Goal: Information Seeking & Learning: Learn about a topic

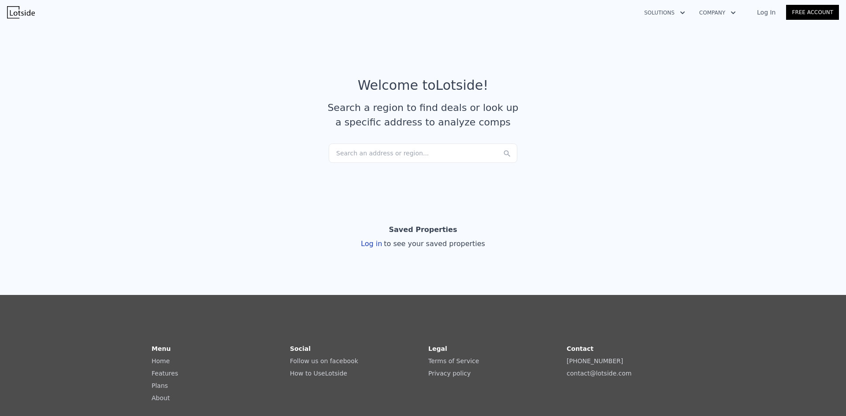
click at [370, 157] on div "Search an address or region..." at bounding box center [423, 153] width 189 height 19
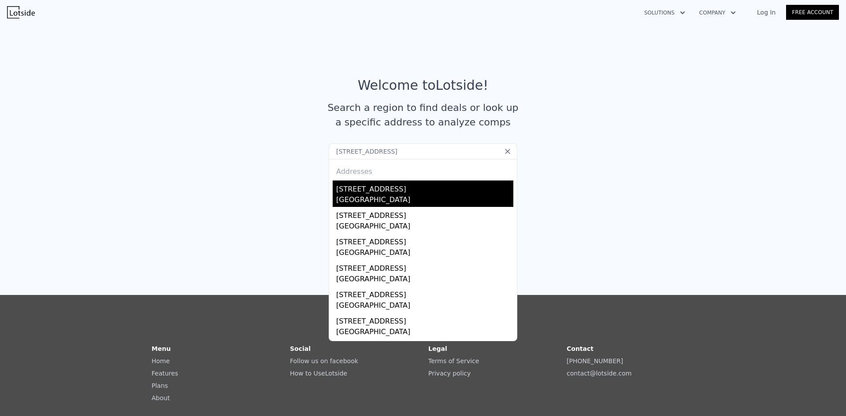
type input "[STREET_ADDRESS]"
click at [429, 196] on div "[GEOGRAPHIC_DATA]" at bounding box center [424, 201] width 177 height 12
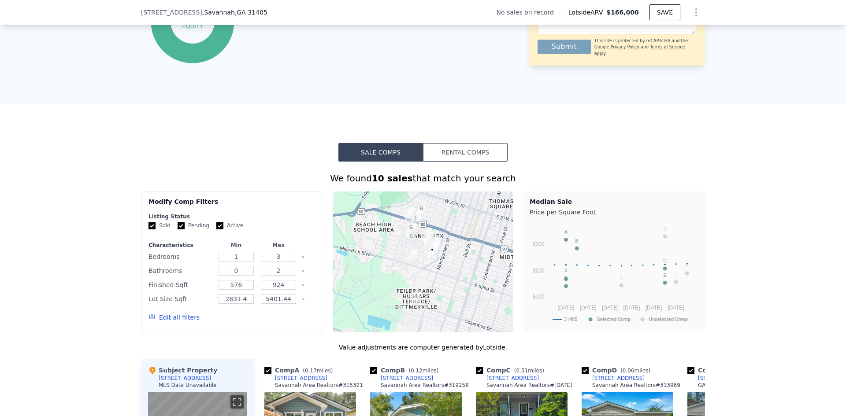
scroll to position [526, 0]
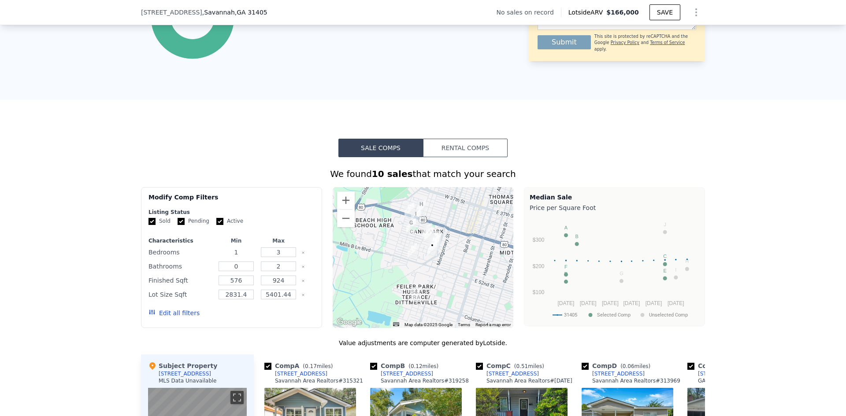
click at [233, 257] on input "1" at bounding box center [236, 253] width 35 height 10
type input "2"
click at [268, 257] on input "3" at bounding box center [278, 253] width 35 height 10
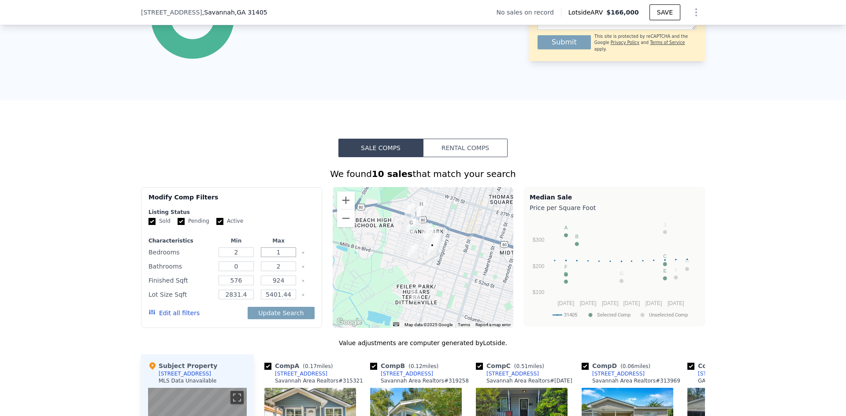
type input "1"
click at [234, 271] on input "0" at bounding box center [236, 267] width 35 height 10
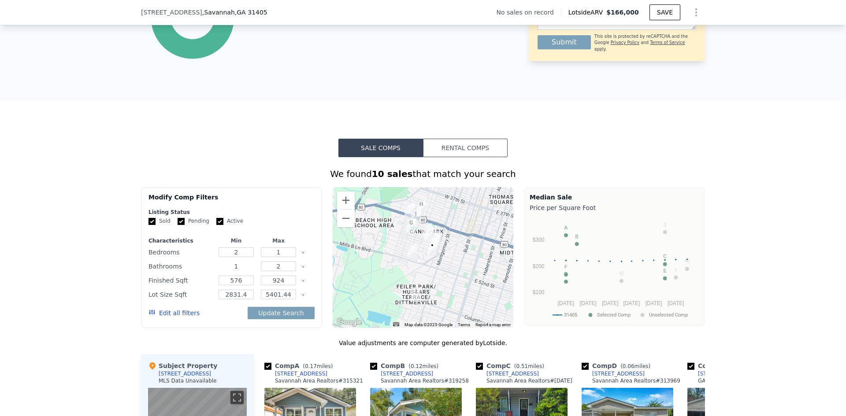
type input "1"
click at [271, 271] on input "2" at bounding box center [278, 267] width 35 height 10
click at [272, 271] on input "2" at bounding box center [278, 267] width 35 height 10
drag, startPoint x: 102, startPoint y: 274, endPoint x: 121, endPoint y: 272, distance: 19.0
click at [104, 272] on div "We found 10 sales that match your search Filters Map Prices Modify Comp Filters…" at bounding box center [423, 399] width 846 height 484
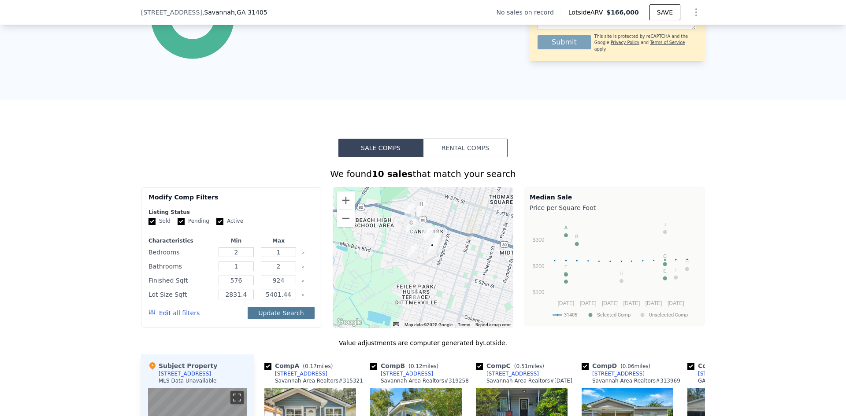
click at [279, 320] on button "Update Search" at bounding box center [281, 313] width 67 height 12
click at [244, 300] on input "2831.4" at bounding box center [236, 295] width 35 height 10
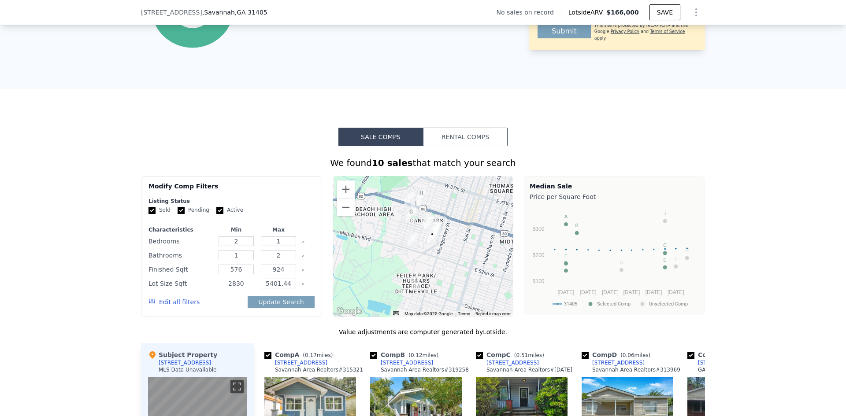
scroll to position [570, 0]
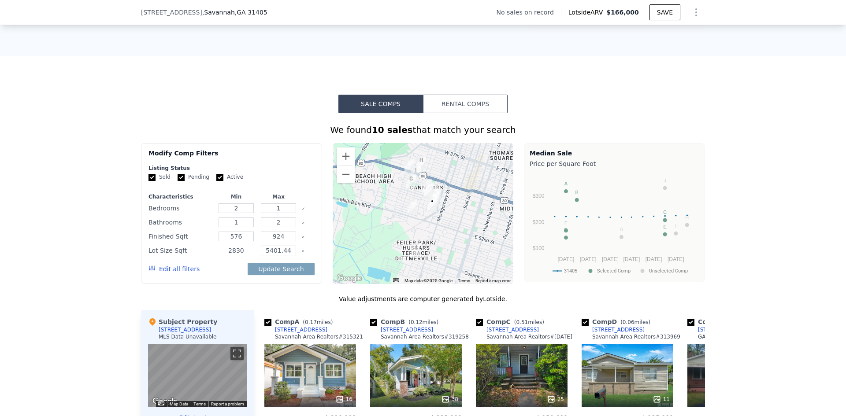
type input "2830"
click at [285, 256] on input "5401.44" at bounding box center [278, 251] width 35 height 10
type input "5401"
click at [286, 275] on button "Update Search" at bounding box center [281, 269] width 67 height 12
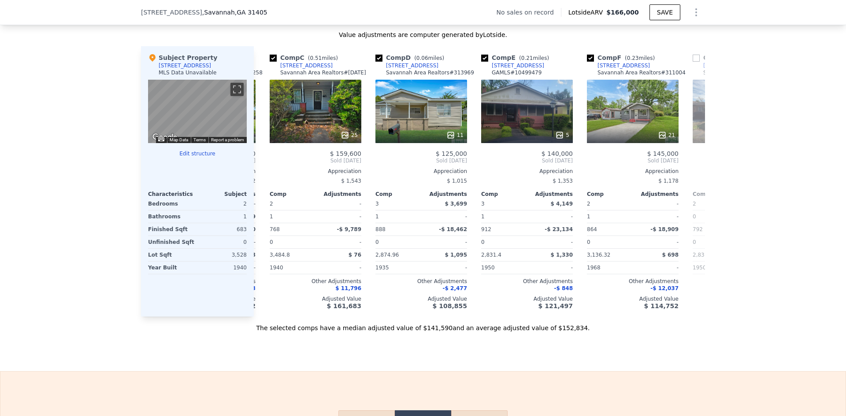
scroll to position [0, 214]
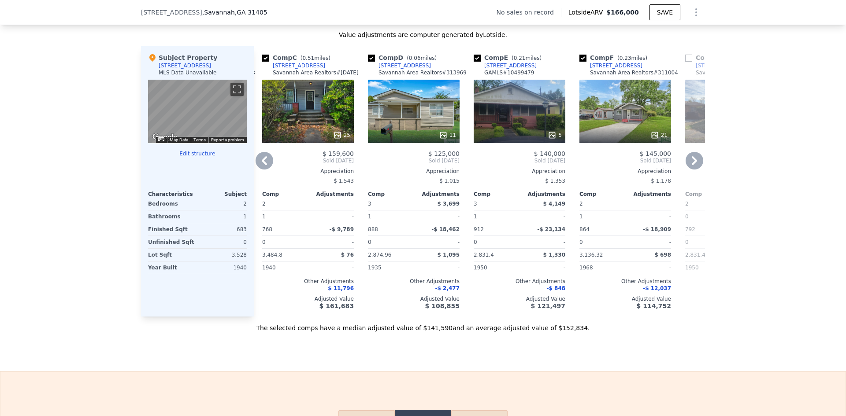
click at [368, 62] on input "checkbox" at bounding box center [371, 58] width 7 height 7
checkbox input "false"
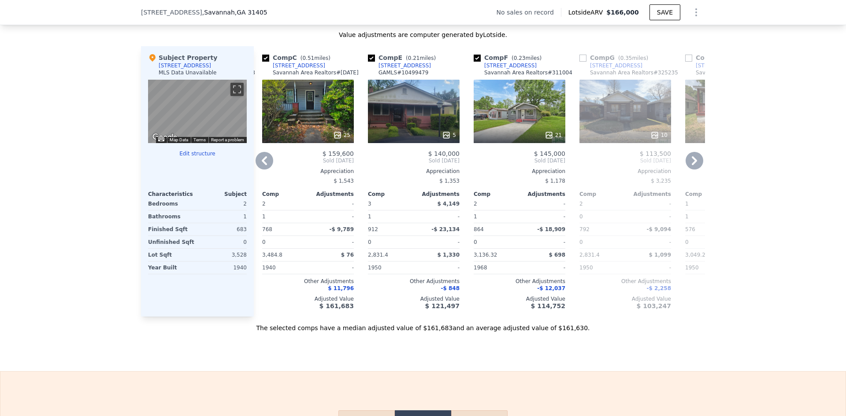
click at [368, 62] on input "checkbox" at bounding box center [371, 58] width 7 height 7
checkbox input "false"
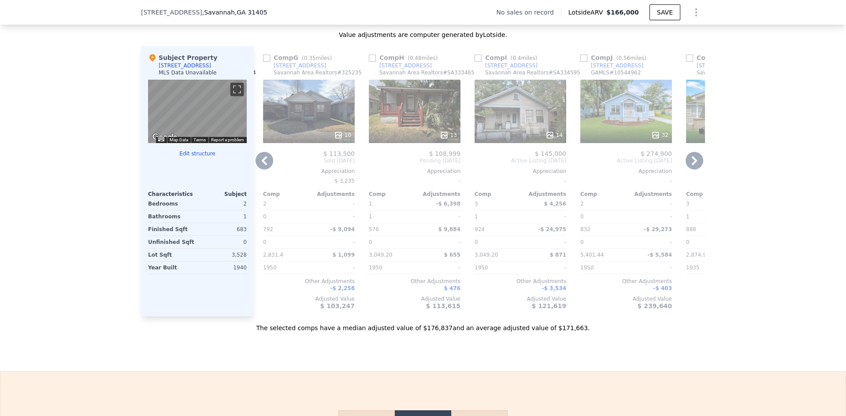
scroll to position [0, 422]
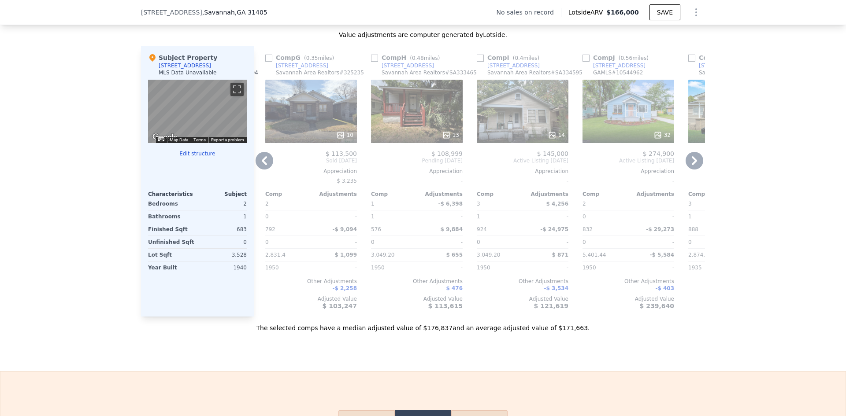
click at [267, 62] on input "checkbox" at bounding box center [268, 58] width 7 height 7
checkbox input "true"
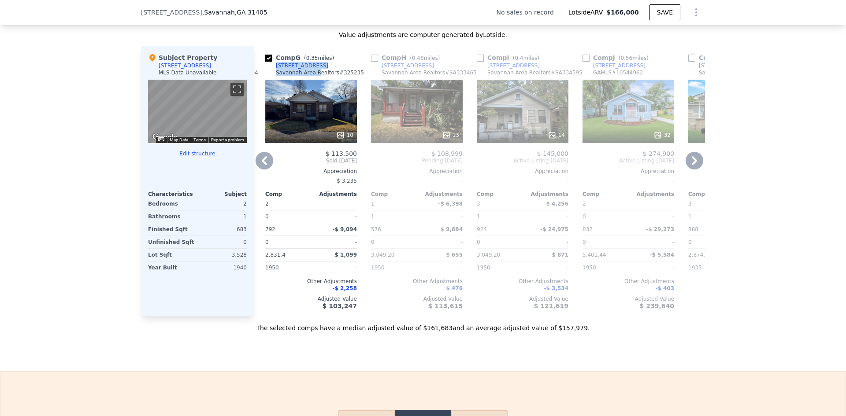
drag, startPoint x: 308, startPoint y: 74, endPoint x: 269, endPoint y: 74, distance: 38.8
click at [269, 74] on div "Comp G ( 0.35 miles) [STREET_ADDRESS][GEOGRAPHIC_DATA] Area Realtors # 325235" at bounding box center [311, 66] width 92 height 26
click at [325, 76] on div "Savannah Area Realtors # 325235" at bounding box center [320, 72] width 88 height 7
drag, startPoint x: 310, startPoint y: 73, endPoint x: 271, endPoint y: 72, distance: 39.7
click at [271, 72] on div "Comp G ( 0.35 miles) [STREET_ADDRESS][GEOGRAPHIC_DATA] Area Realtors # 325235" at bounding box center [311, 66] width 92 height 26
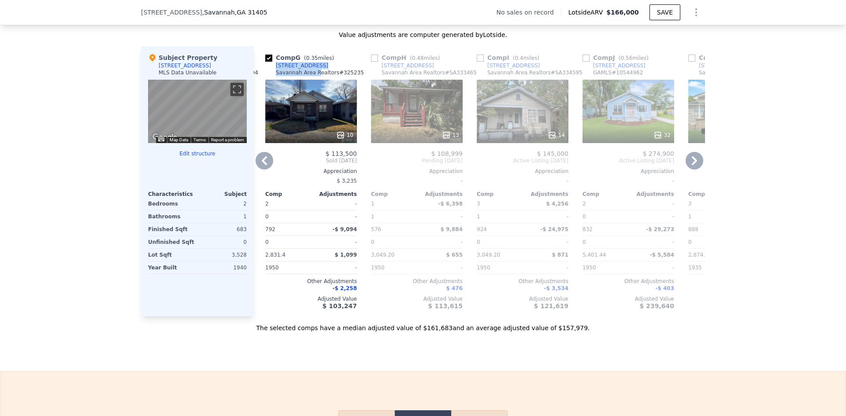
click at [267, 76] on div "Comp G ( 0.35 miles) [STREET_ADDRESS][GEOGRAPHIC_DATA] Area Realtors # 325235" at bounding box center [311, 66] width 92 height 26
click at [305, 73] on div "Comp G ( 0.35 miles) [STREET_ADDRESS][GEOGRAPHIC_DATA] Area Realtors # 325235" at bounding box center [311, 66] width 92 height 26
type input "1"
type input "3"
type input "0"
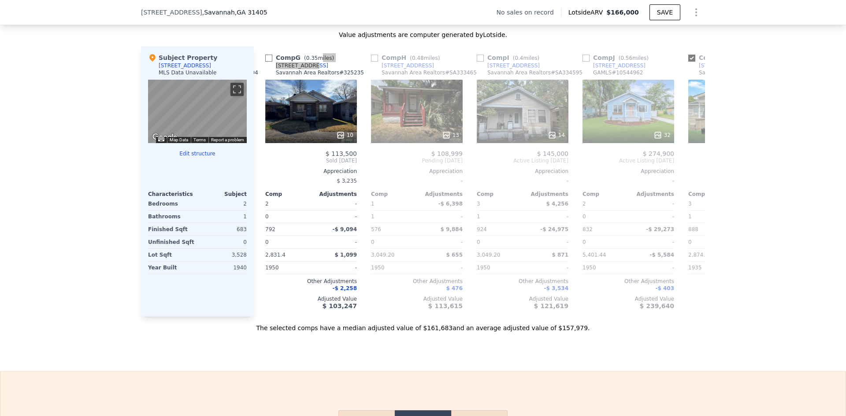
type input "2831.4"
type input "5401.44"
checkbox input "false"
checkbox input "true"
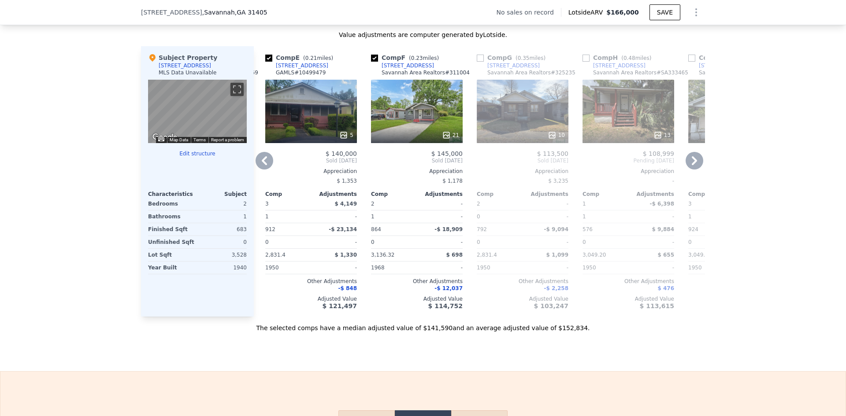
click at [477, 62] on input "checkbox" at bounding box center [480, 58] width 7 height 7
checkbox input "true"
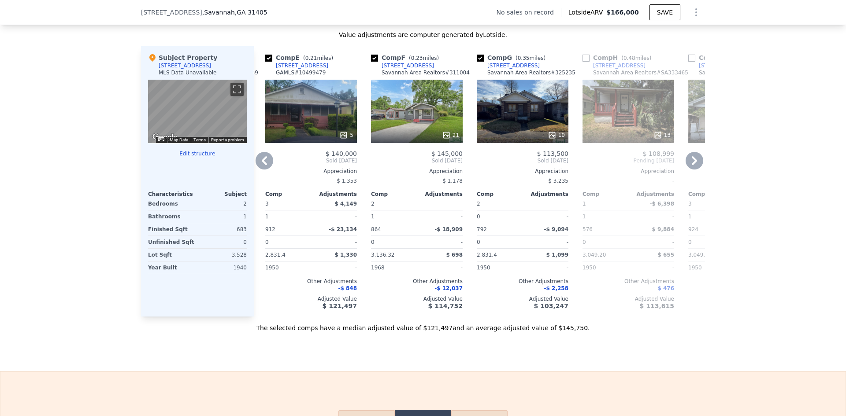
click at [265, 62] on input "checkbox" at bounding box center [268, 58] width 7 height 7
checkbox input "false"
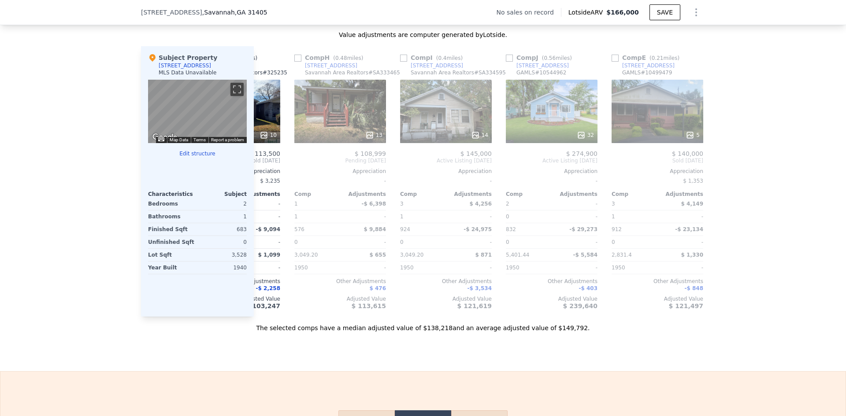
scroll to position [0, 628]
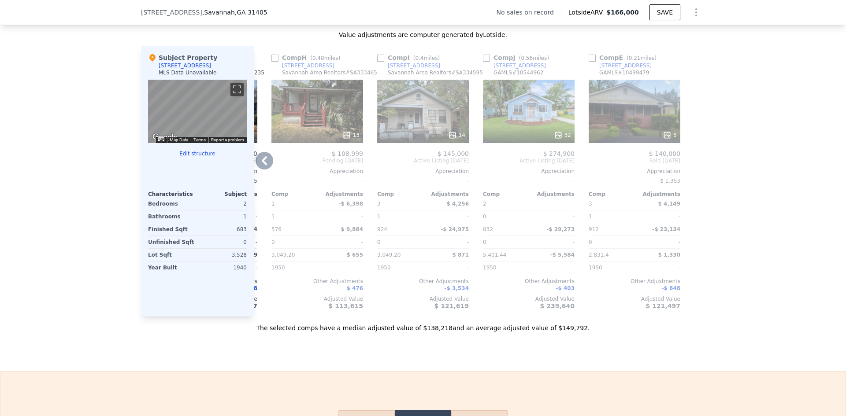
click at [484, 62] on input "checkbox" at bounding box center [486, 58] width 7 height 7
checkbox input "true"
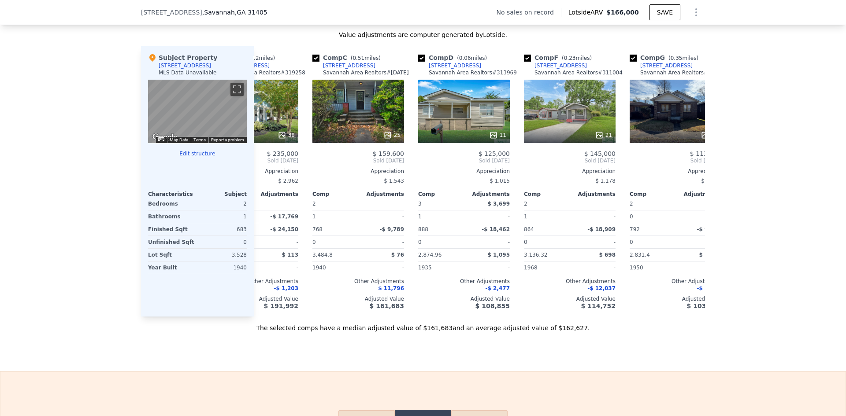
scroll to position [0, 176]
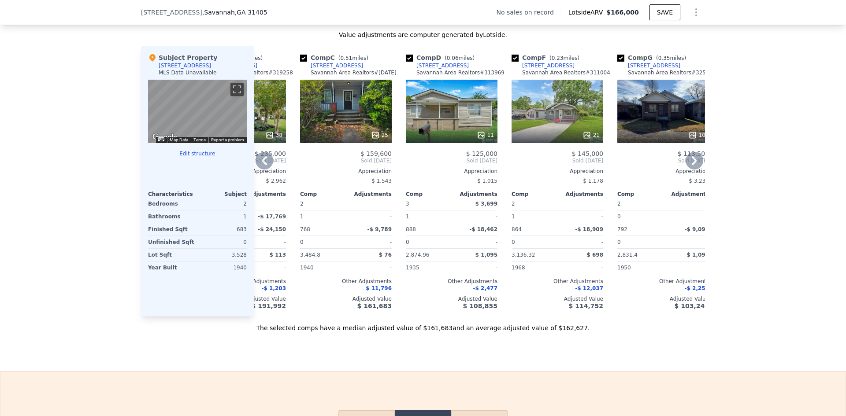
click at [406, 62] on input "checkbox" at bounding box center [409, 58] width 7 height 7
checkbox input "false"
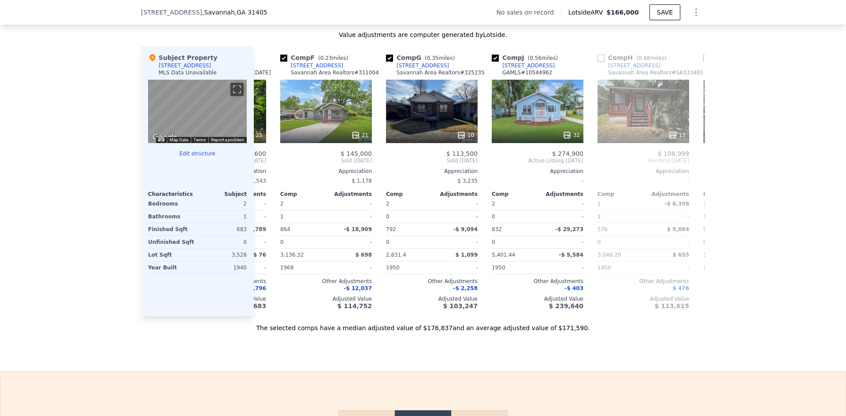
scroll to position [0, 312]
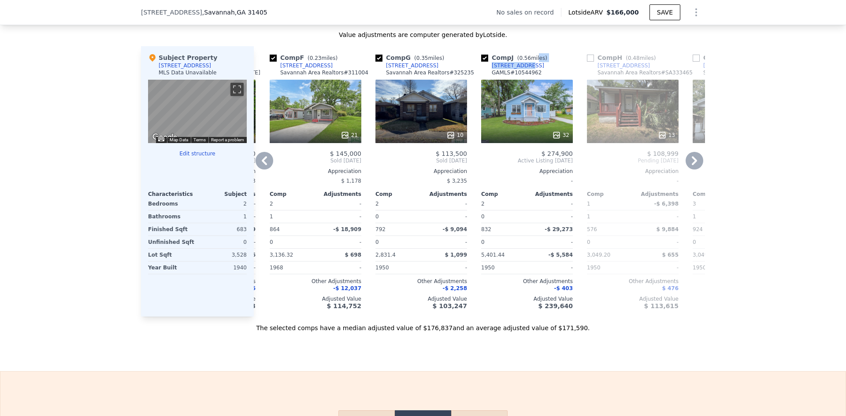
drag, startPoint x: 531, startPoint y: 69, endPoint x: 509, endPoint y: 72, distance: 22.3
click at [519, 71] on div "Comp J ( 0.56 miles) [STREET_ADDRESS] # 10544962" at bounding box center [527, 66] width 92 height 26
copy div "les) [STREET_ADDRESS]"
checkbox input "false"
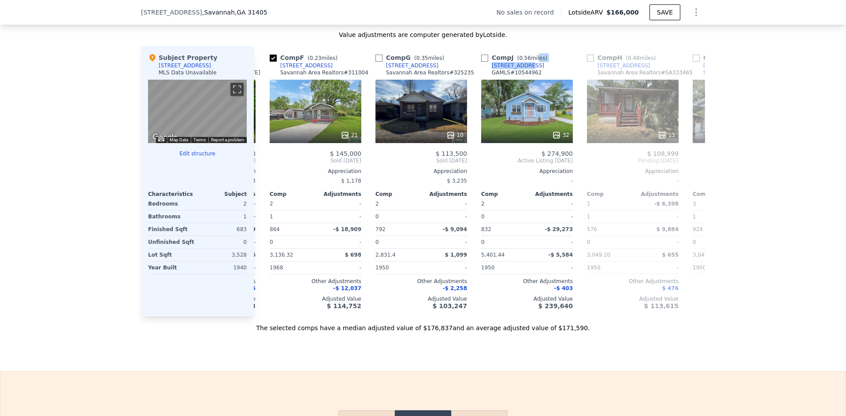
checkbox input "true"
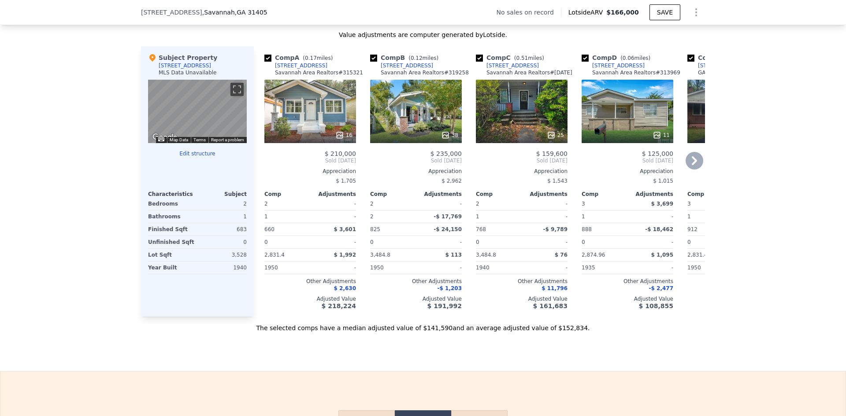
scroll to position [0, 2]
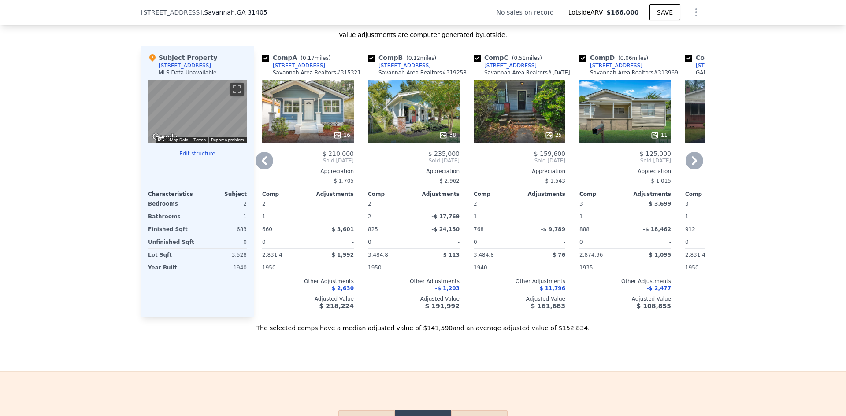
drag, startPoint x: 579, startPoint y: 65, endPoint x: 551, endPoint y: 104, distance: 48.0
click at [580, 62] on input "checkbox" at bounding box center [583, 58] width 7 height 7
checkbox input "false"
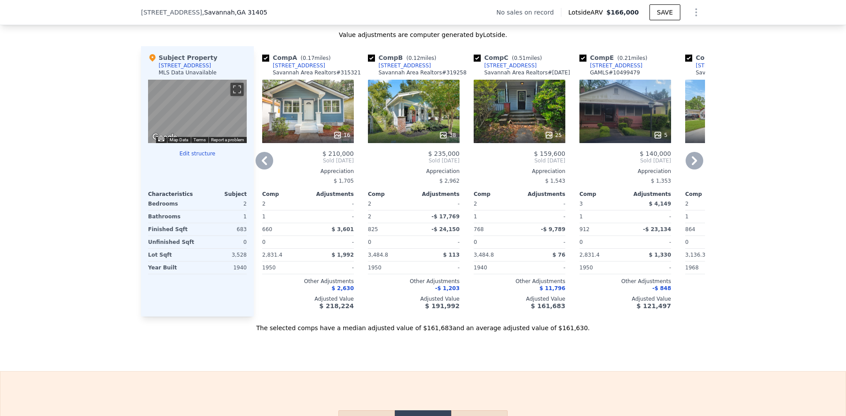
click at [580, 62] on input "checkbox" at bounding box center [583, 58] width 7 height 7
checkbox input "false"
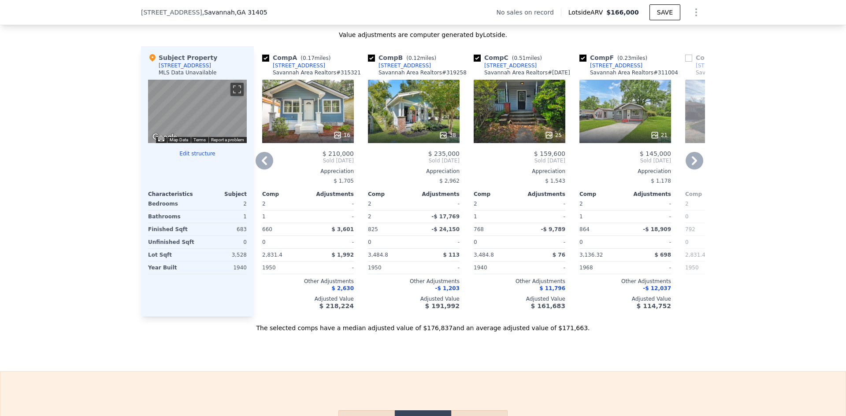
click at [580, 62] on input "checkbox" at bounding box center [583, 58] width 7 height 7
checkbox input "false"
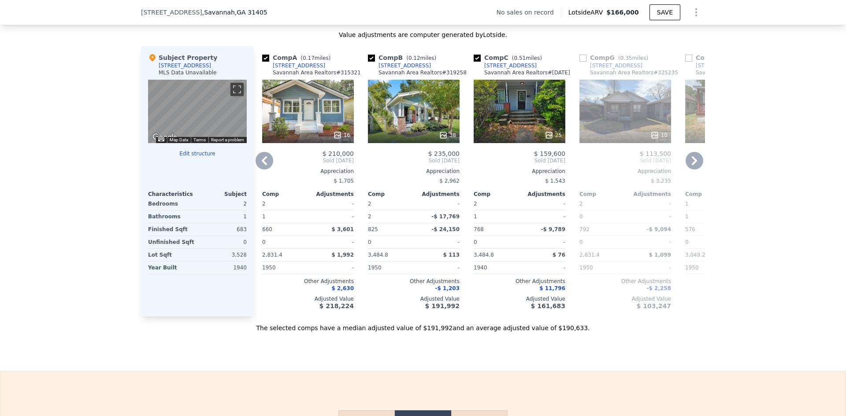
click at [580, 62] on input "checkbox" at bounding box center [583, 58] width 7 height 7
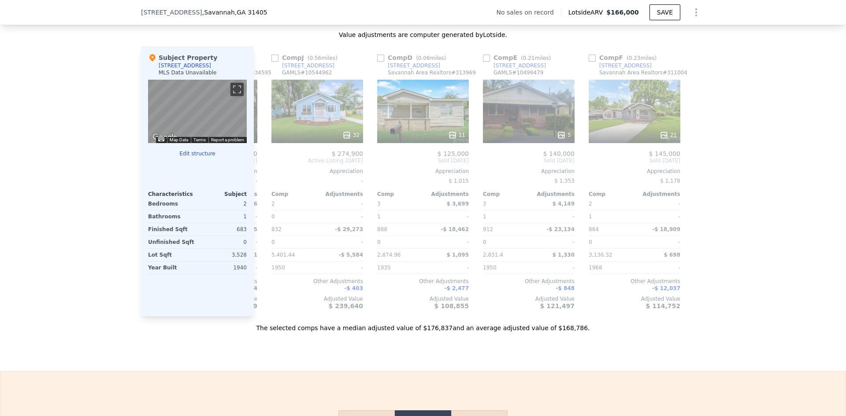
scroll to position [0, 0]
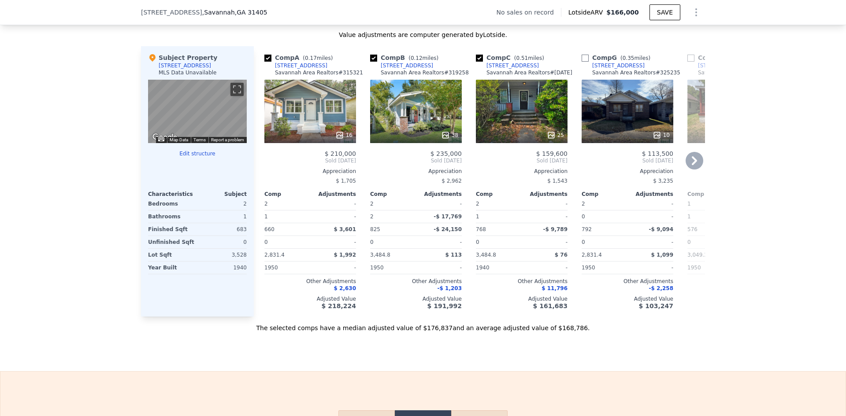
checkbox input "false"
checkbox input "true"
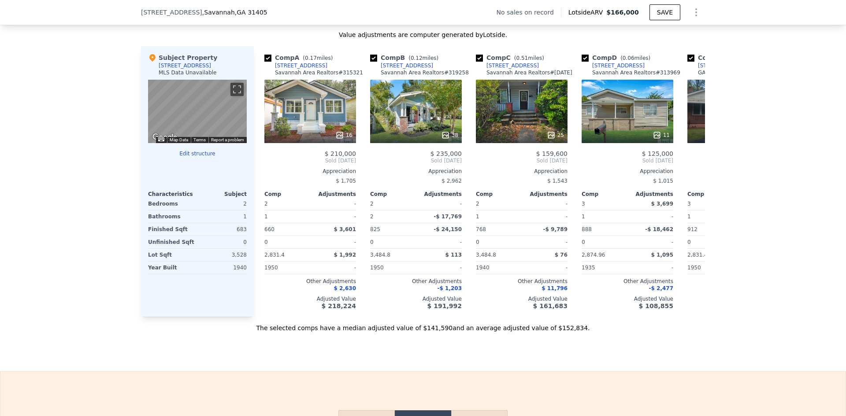
scroll to position [0, 32]
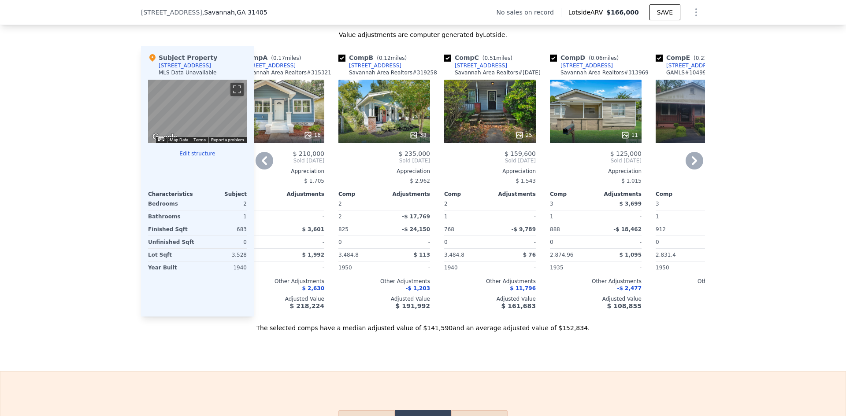
click at [340, 62] on input "checkbox" at bounding box center [341, 58] width 7 height 7
checkbox input "false"
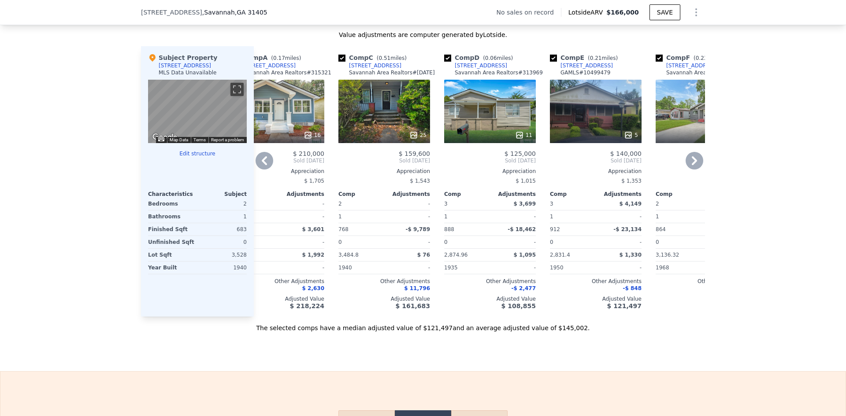
click at [446, 62] on input "checkbox" at bounding box center [447, 58] width 7 height 7
checkbox input "false"
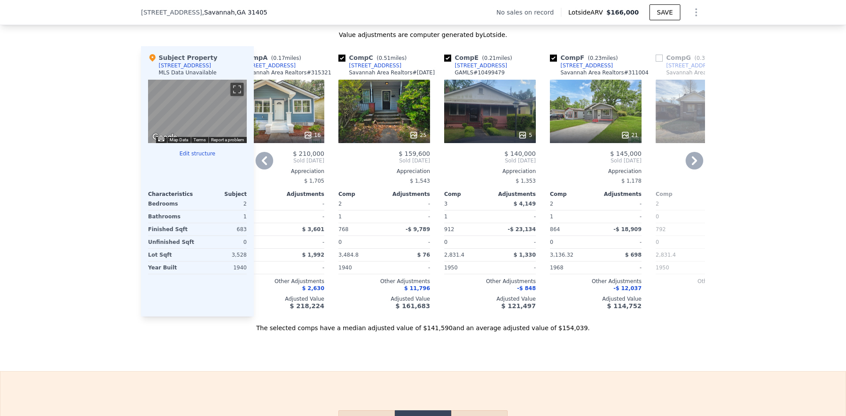
click at [446, 62] on input "checkbox" at bounding box center [447, 58] width 7 height 7
checkbox input "false"
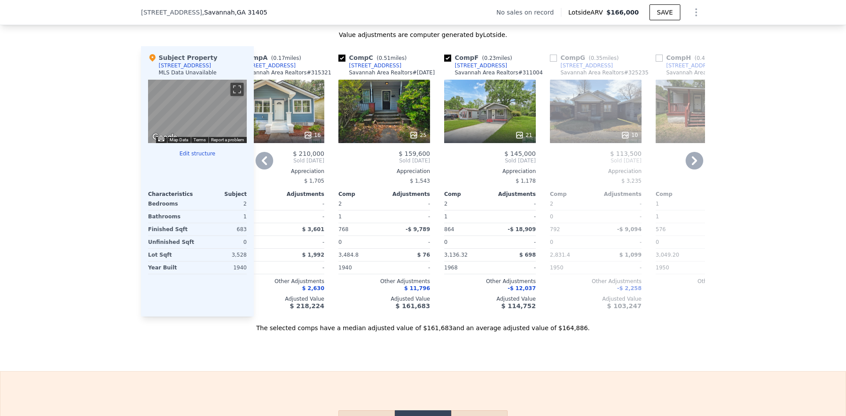
click at [445, 62] on input "checkbox" at bounding box center [447, 58] width 7 height 7
checkbox input "false"
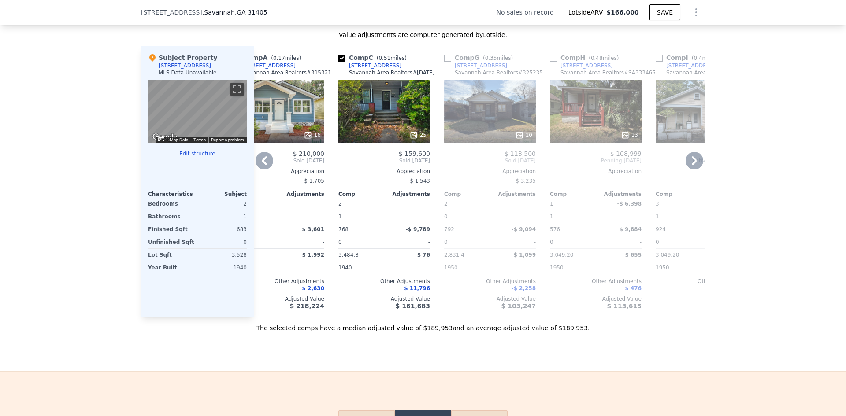
click at [445, 62] on input "checkbox" at bounding box center [447, 58] width 7 height 7
checkbox input "true"
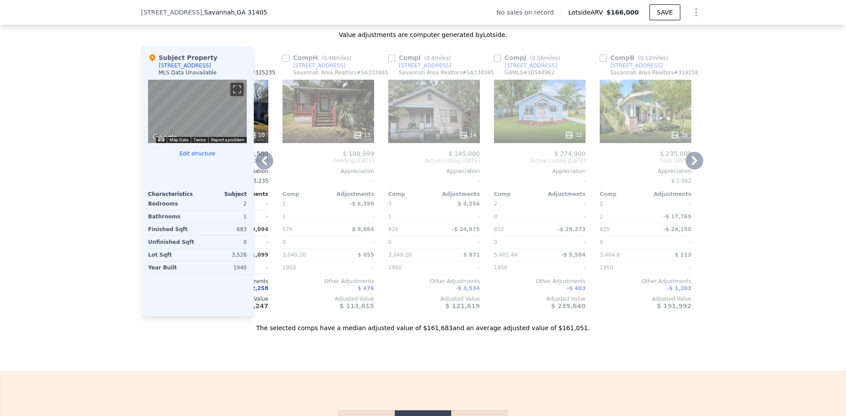
scroll to position [0, 303]
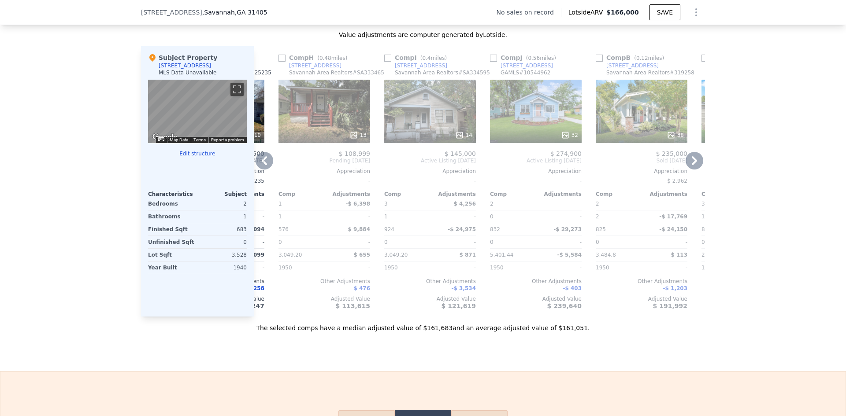
click at [492, 62] on input "checkbox" at bounding box center [493, 58] width 7 height 7
checkbox input "true"
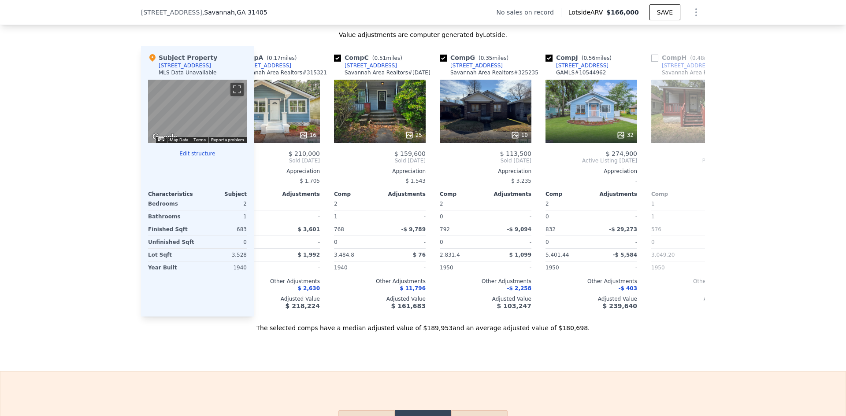
scroll to position [0, 0]
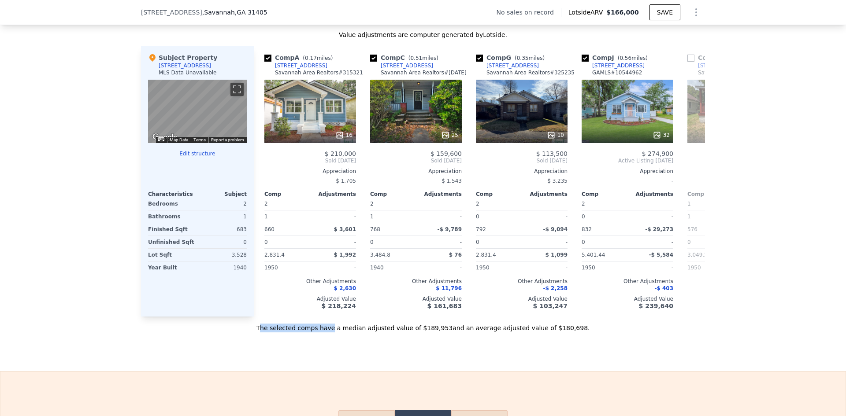
drag, startPoint x: 298, startPoint y: 343, endPoint x: 350, endPoint y: 344, distance: 52.0
click at [349, 333] on div "The selected comps have a median adjusted value of $189,953 and an average adju…" at bounding box center [423, 325] width 564 height 16
click at [379, 346] on div "Sale Comps Rental Comps We found 10 sales that match your search Filters Map Pr…" at bounding box center [423, 82] width 846 height 580
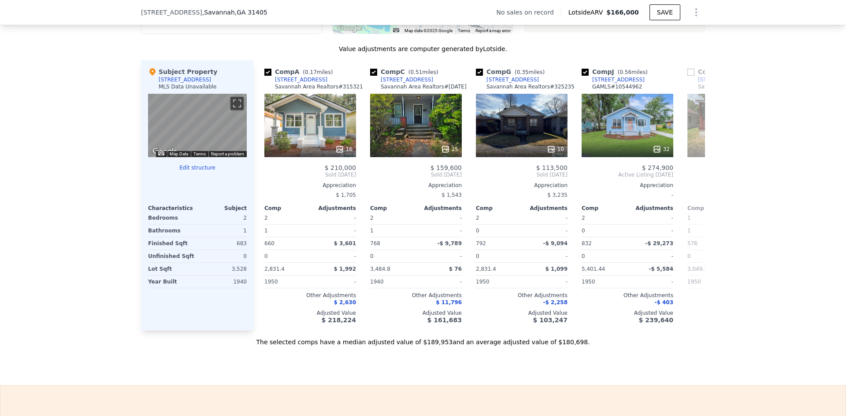
scroll to position [834, 0]
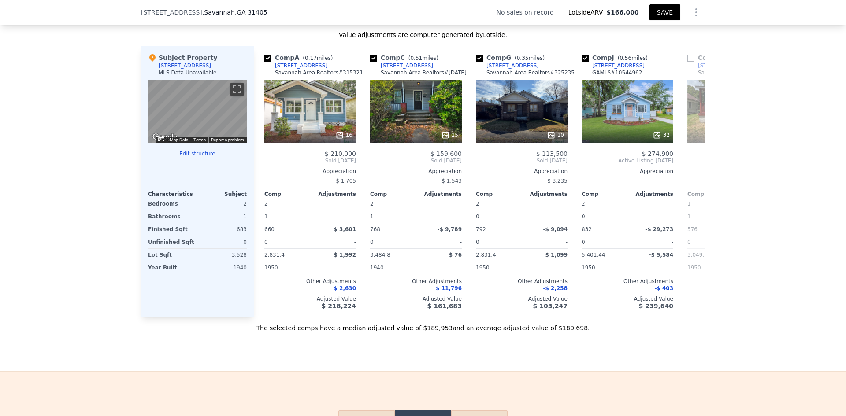
click at [657, 16] on button "SAVE" at bounding box center [665, 12] width 31 height 16
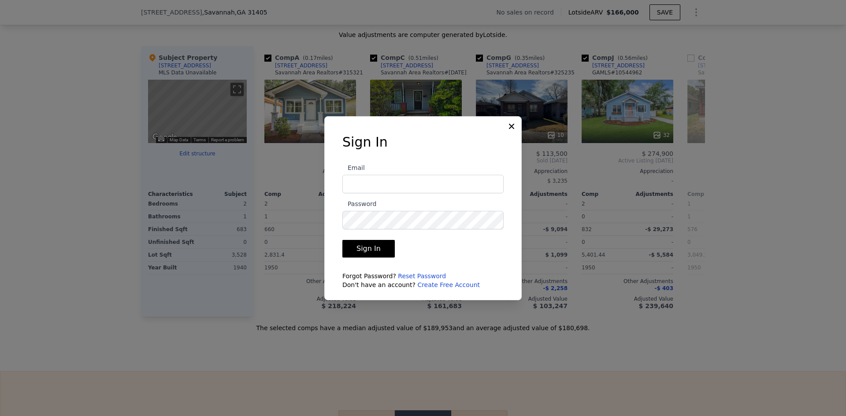
type input "[EMAIL_ADDRESS][DOMAIN_NAME]"
click at [372, 248] on button "Sign In" at bounding box center [368, 249] width 52 height 18
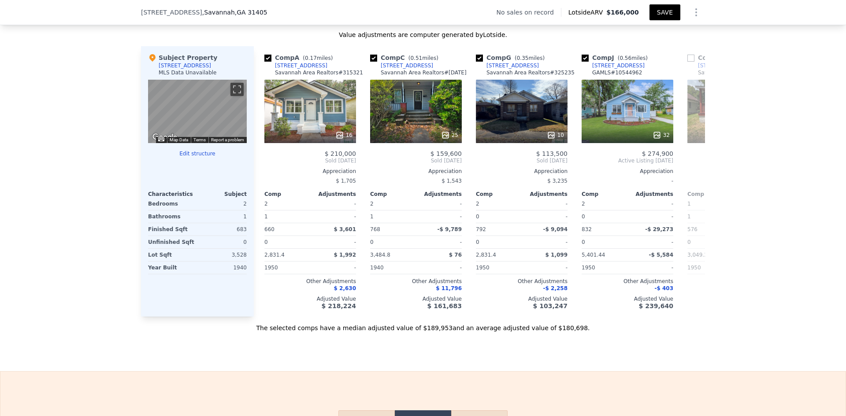
click at [667, 8] on button "SAVE" at bounding box center [665, 12] width 31 height 16
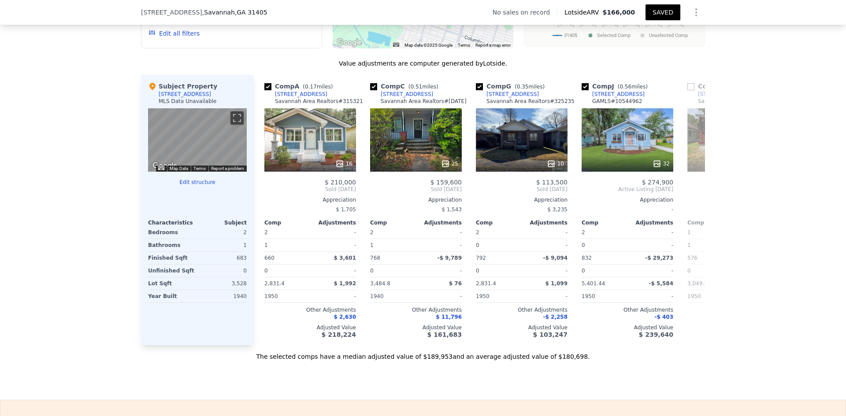
scroll to position [790, 0]
